Goal: Check status: Check status

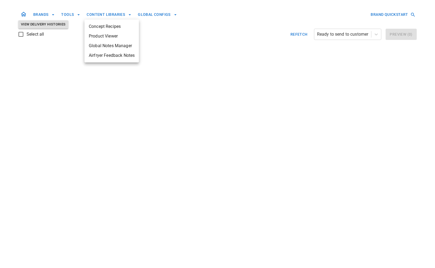
click at [297, 36] on div at bounding box center [217, 134] width 435 height 268
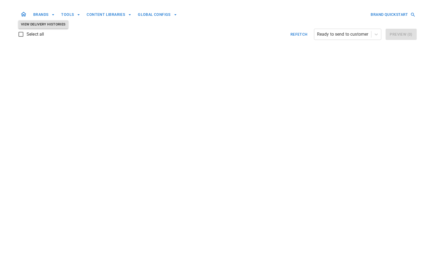
click at [297, 35] on body "BRANDS TOOLS CONTENT LIBRARIES GLOBAL CONFIGS BRAND QUICKSTART View Delivery Hi…" at bounding box center [217, 23] width 435 height 47
click at [296, 34] on button "Refetch" at bounding box center [298, 34] width 21 height 11
